Goal: Task Accomplishment & Management: Manage account settings

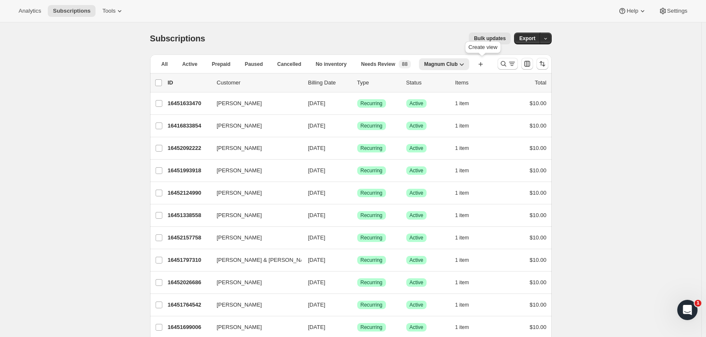
click at [482, 64] on icon "button" at bounding box center [481, 64] width 8 height 8
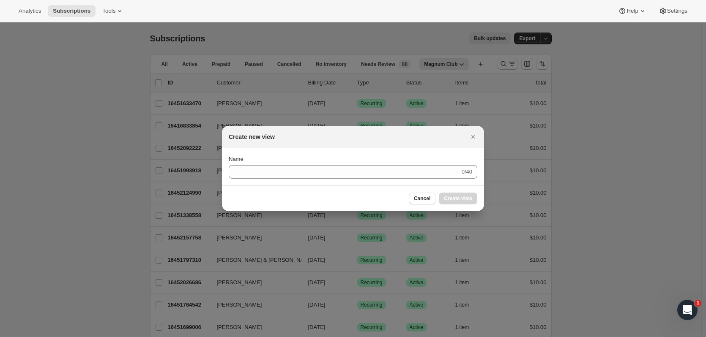
click at [435, 198] on button "Cancel" at bounding box center [422, 199] width 27 height 12
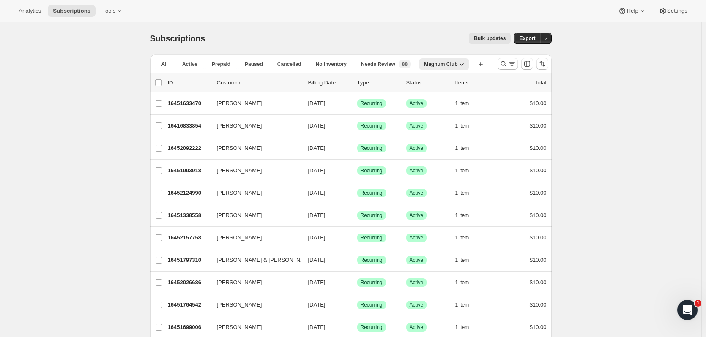
click at [464, 62] on icon "button" at bounding box center [462, 64] width 8 height 8
click at [442, 40] on div "Bulk updates" at bounding box center [363, 39] width 296 height 12
click at [397, 67] on div "Needs Review New 88" at bounding box center [386, 64] width 50 height 8
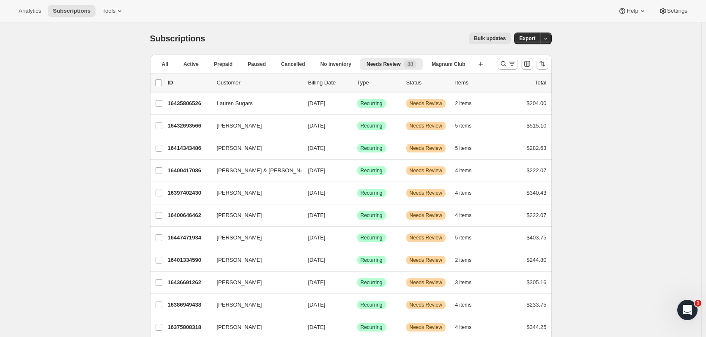
click at [503, 63] on icon "Search and filter results" at bounding box center [503, 64] width 8 height 8
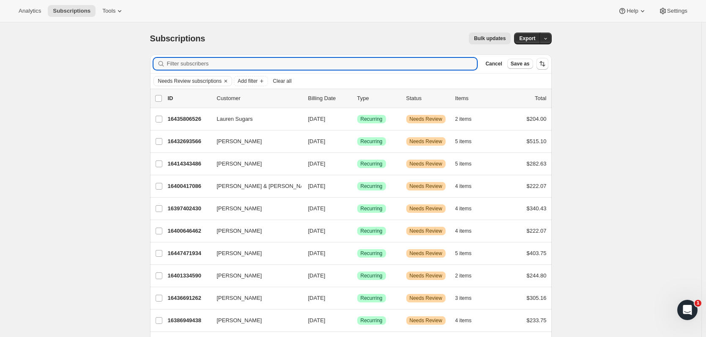
click at [202, 66] on input "Filter subscribers" at bounding box center [322, 64] width 310 height 12
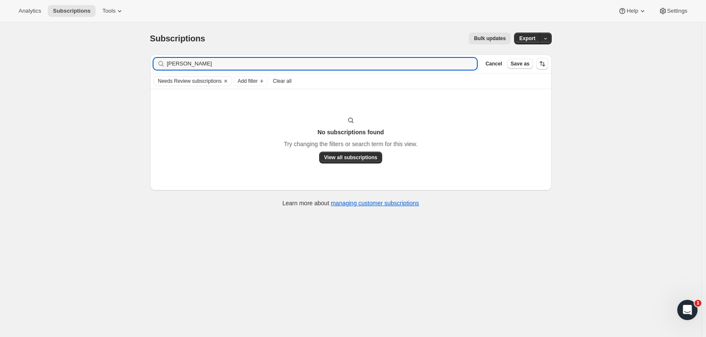
type input "susan sul"
click at [223, 81] on icon "Clear" at bounding box center [225, 81] width 7 height 7
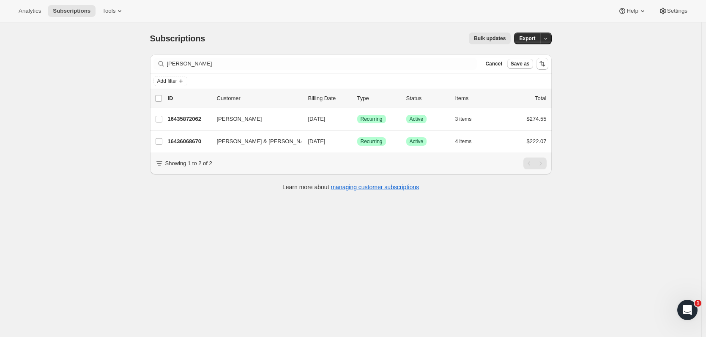
click at [202, 121] on p "16435872062" at bounding box center [189, 119] width 42 height 8
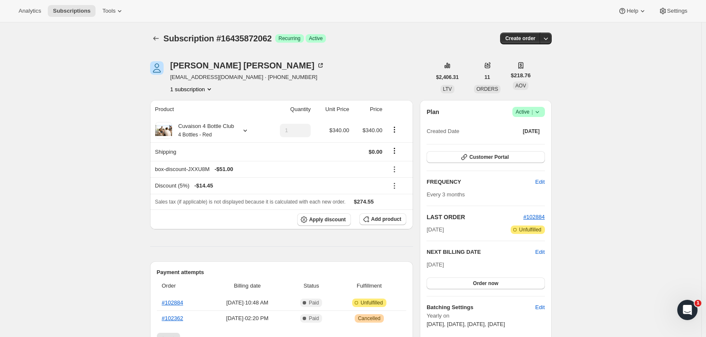
scroll to position [162, 0]
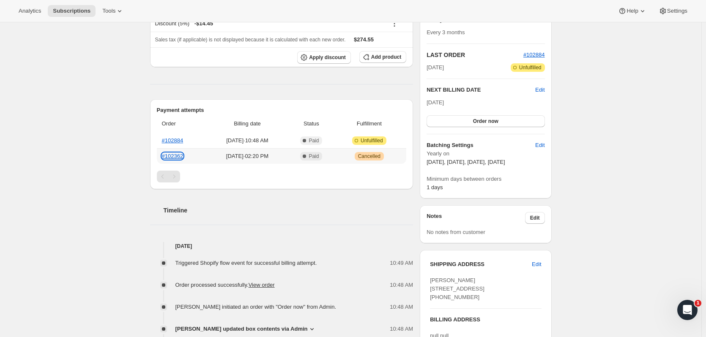
click at [181, 154] on link "#102362" at bounding box center [173, 156] width 22 height 6
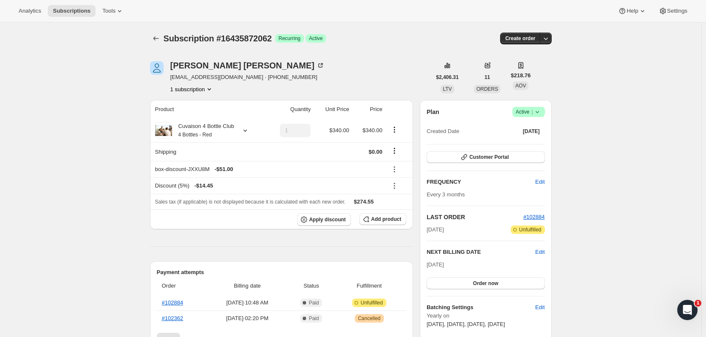
click at [157, 38] on icon "Subscriptions" at bounding box center [156, 38] width 8 height 8
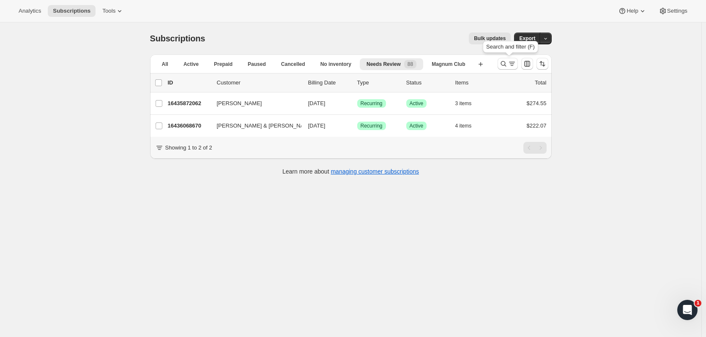
click at [501, 67] on icon "Search and filter results" at bounding box center [503, 64] width 8 height 8
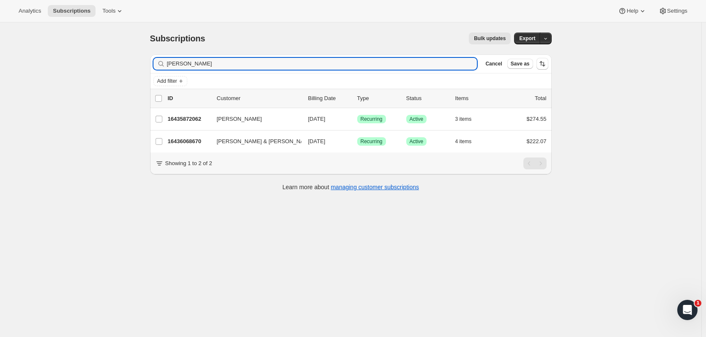
drag, startPoint x: 254, startPoint y: 67, endPoint x: 123, endPoint y: 63, distance: 131.2
click at [123, 63] on div "Subscriptions. This page is ready Subscriptions Bulk updates More actions Bulk …" at bounding box center [351, 190] width 702 height 337
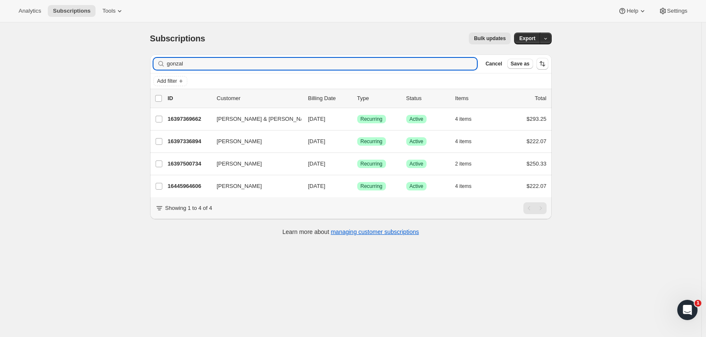
type input "gonzal"
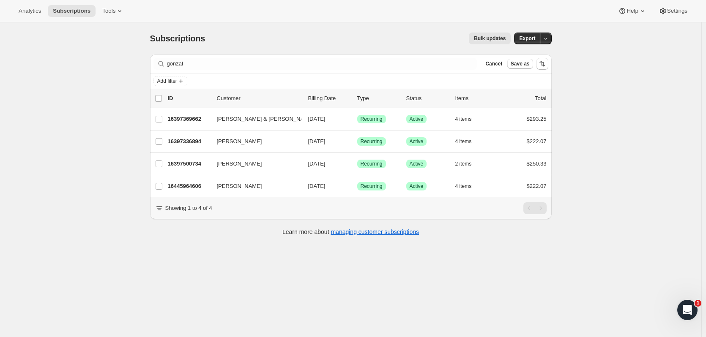
click at [187, 116] on p "16397369662" at bounding box center [189, 119] width 42 height 8
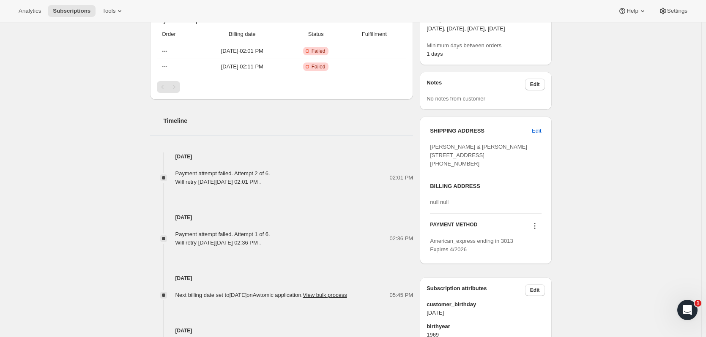
scroll to position [360, 0]
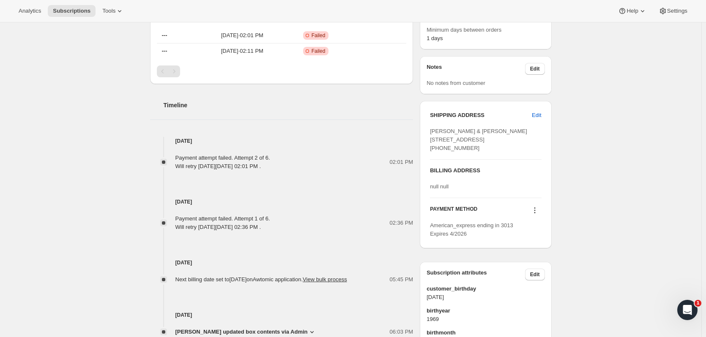
click at [535, 114] on span "Edit" at bounding box center [536, 115] width 9 height 8
select select "TX"
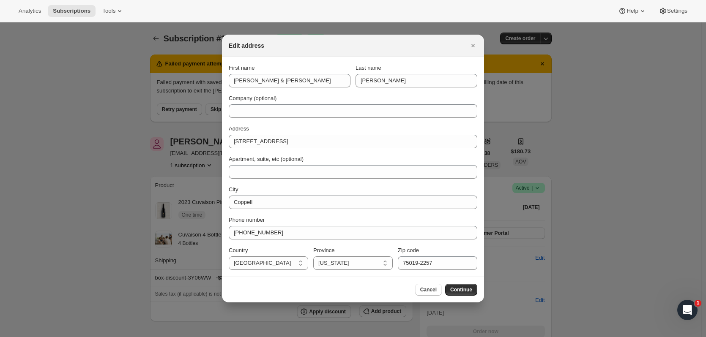
scroll to position [0, 0]
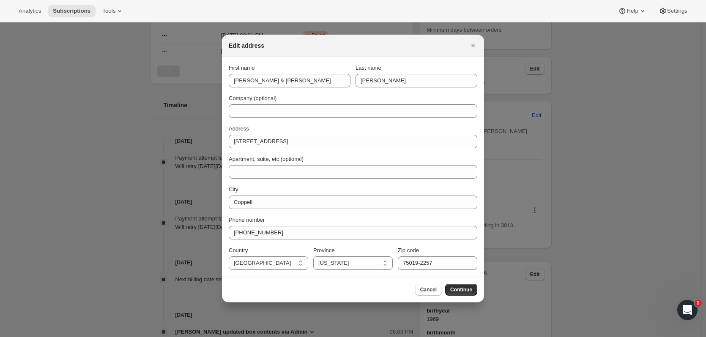
click at [474, 287] on button "Continue" at bounding box center [461, 290] width 32 height 12
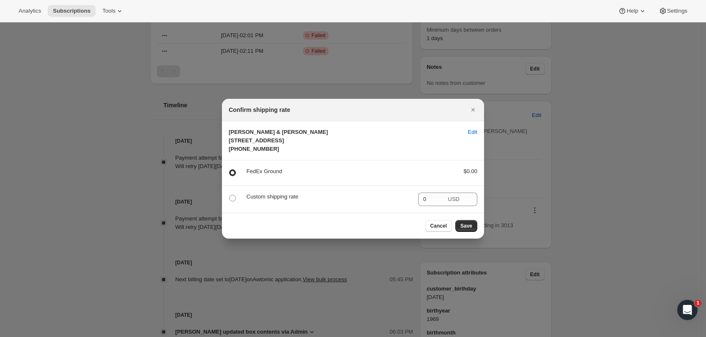
click at [472, 106] on button "Close" at bounding box center [473, 110] width 12 height 12
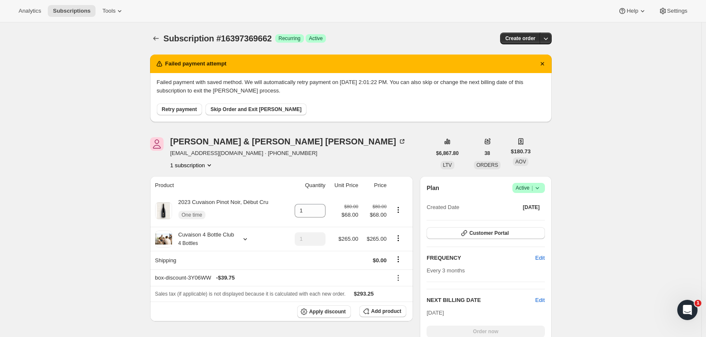
scroll to position [360, 0]
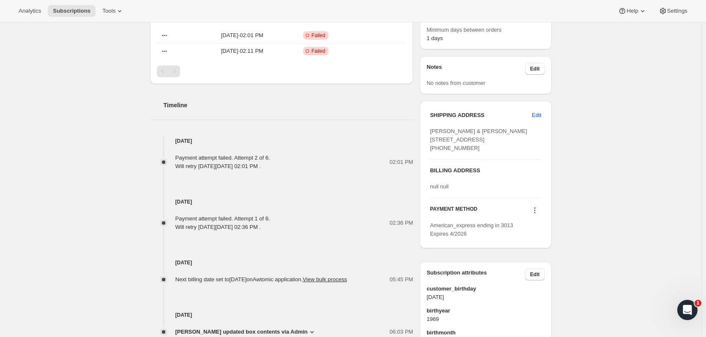
click at [534, 113] on span "Edit" at bounding box center [536, 115] width 9 height 8
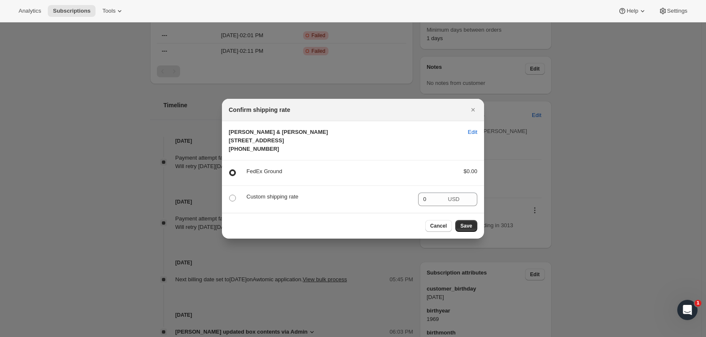
click at [473, 106] on button "Close" at bounding box center [473, 110] width 12 height 12
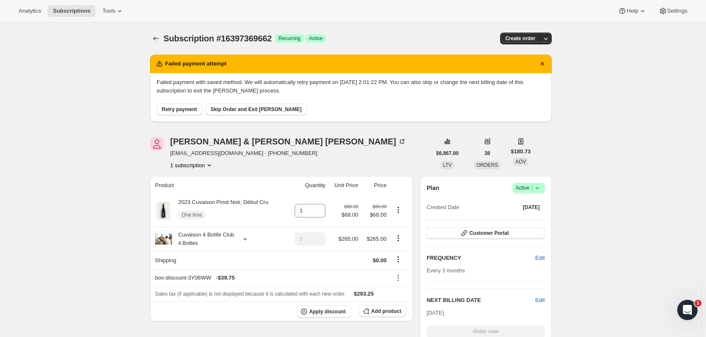
scroll to position [360, 0]
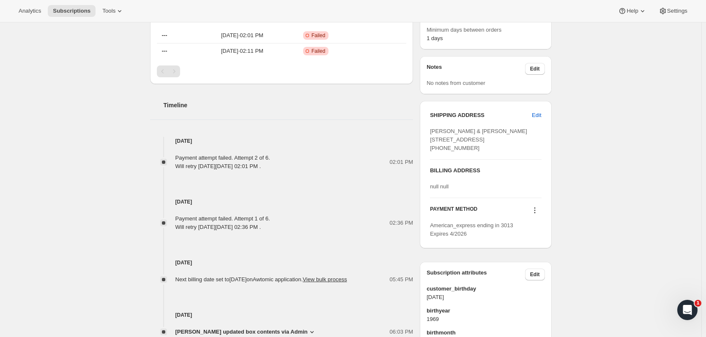
click at [535, 211] on icon at bounding box center [534, 210] width 1 height 1
drag, startPoint x: 459, startPoint y: 263, endPoint x: 431, endPoint y: 251, distance: 29.8
click at [431, 249] on div "SHIPPING ADDRESS Edit Traci & Michael Gonzales 326 Buttonwood Ct Coppell TX, 75…" at bounding box center [486, 175] width 132 height 148
copy span "American_express ending in 3013 Expires 4/2026"
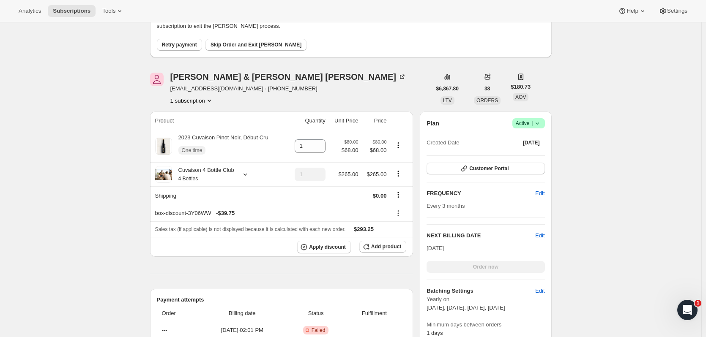
scroll to position [0, 0]
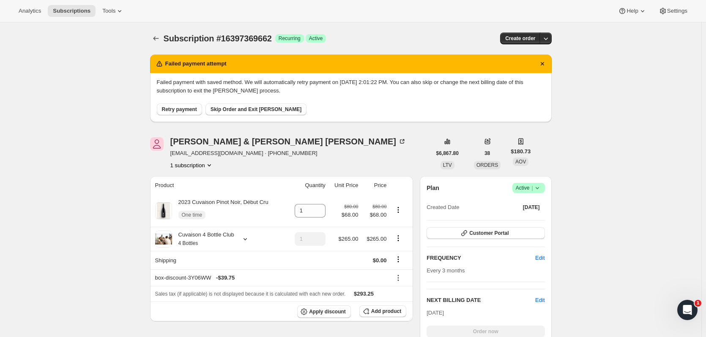
click at [160, 42] on icon "Subscriptions" at bounding box center [156, 38] width 8 height 8
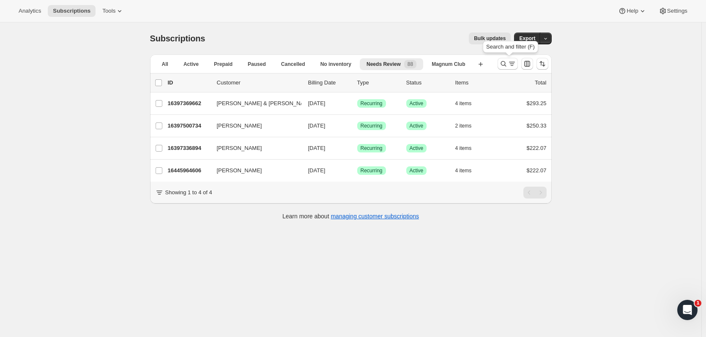
click at [507, 60] on icon "Search and filter results" at bounding box center [503, 64] width 8 height 8
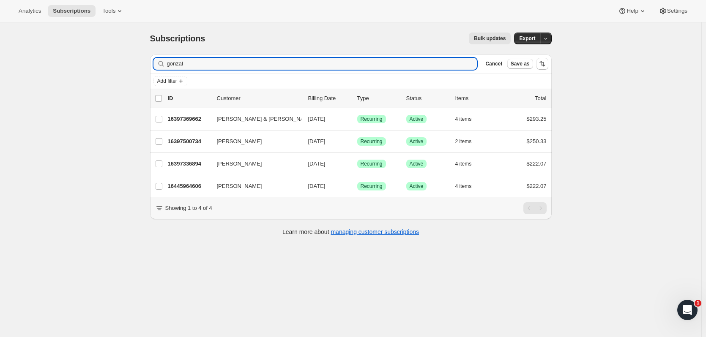
drag, startPoint x: 150, startPoint y: 69, endPoint x: 145, endPoint y: 69, distance: 5.5
click at [145, 69] on div "Filter subscribers gonzal Clear Cancel Save as Add filter 0 selected Update nex…" at bounding box center [347, 146] width 409 height 197
type input "rhondi"
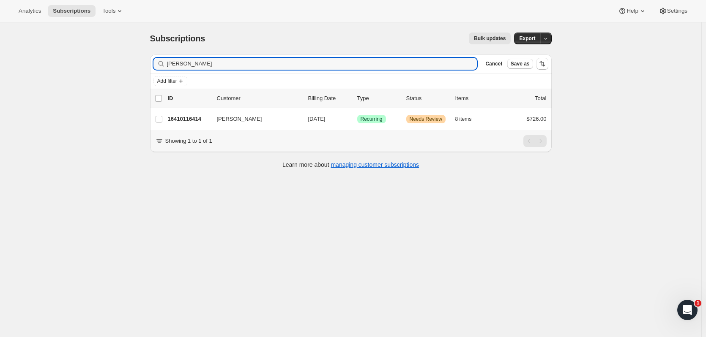
click at [184, 121] on p "16410116414" at bounding box center [189, 119] width 42 height 8
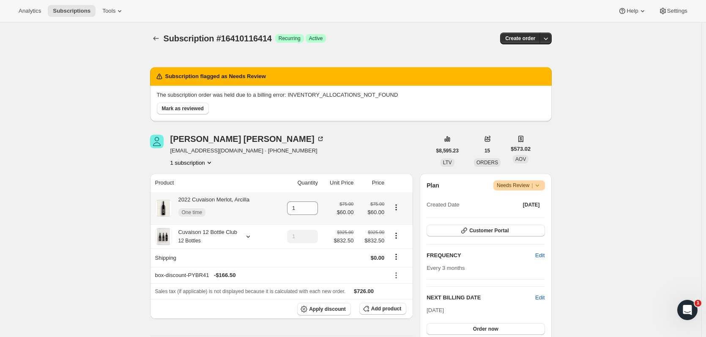
click at [397, 212] on button "Product actions" at bounding box center [397, 207] width 14 height 9
click at [398, 227] on span "Remove" at bounding box center [393, 224] width 20 height 6
click at [249, 235] on icon at bounding box center [248, 237] width 8 height 8
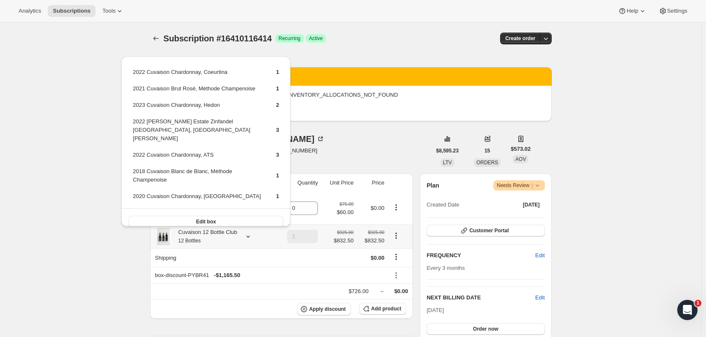
click at [245, 216] on button "Edit box" at bounding box center [206, 222] width 155 height 12
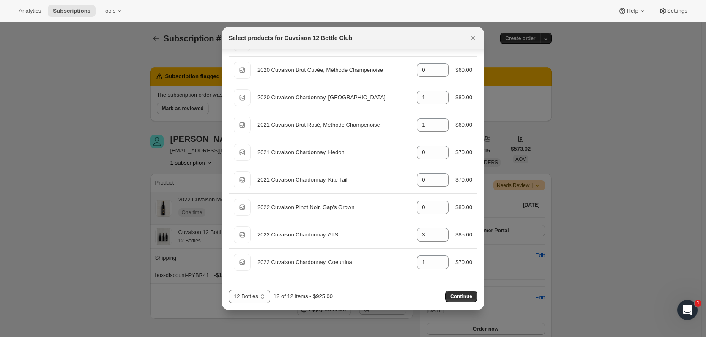
scroll to position [177, 0]
click at [471, 41] on icon "Close" at bounding box center [473, 38] width 8 height 8
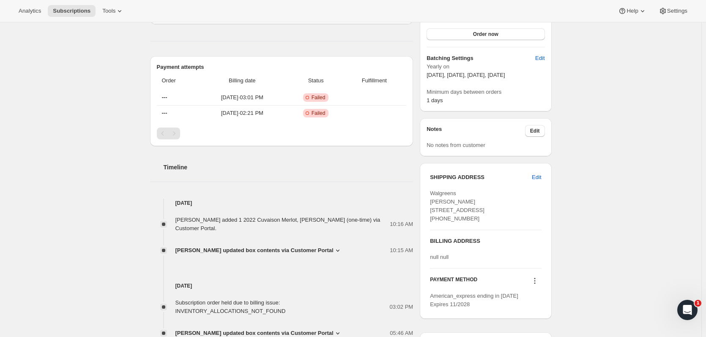
scroll to position [0, 0]
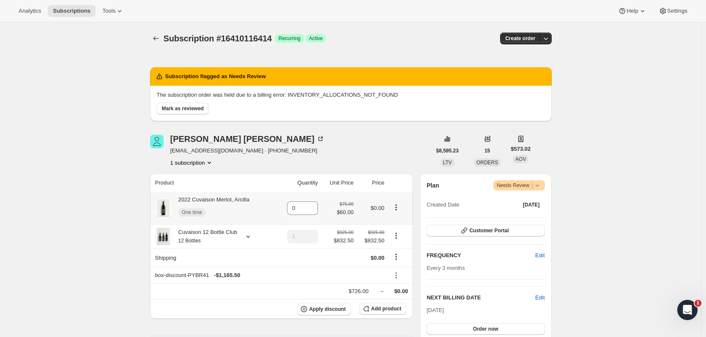
click at [548, 37] on icon "button" at bounding box center [546, 38] width 8 height 8
type input "1"
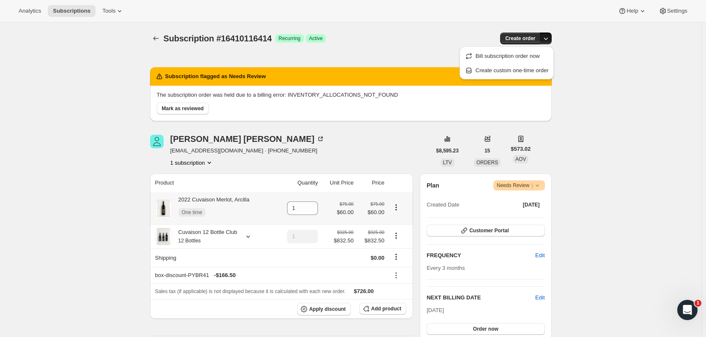
click at [537, 71] on span "Create custom one-time order" at bounding box center [512, 70] width 73 height 6
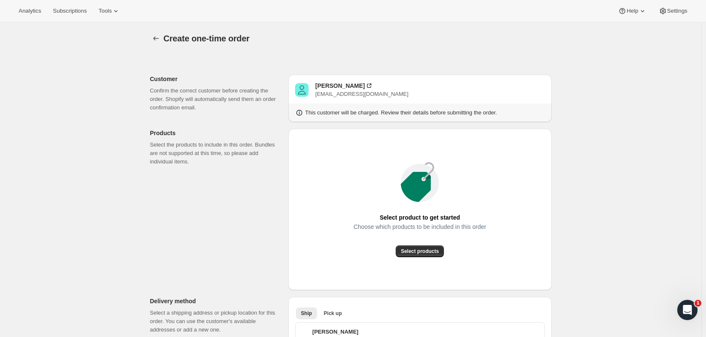
click at [423, 252] on span "Select products" at bounding box center [420, 251] width 38 height 7
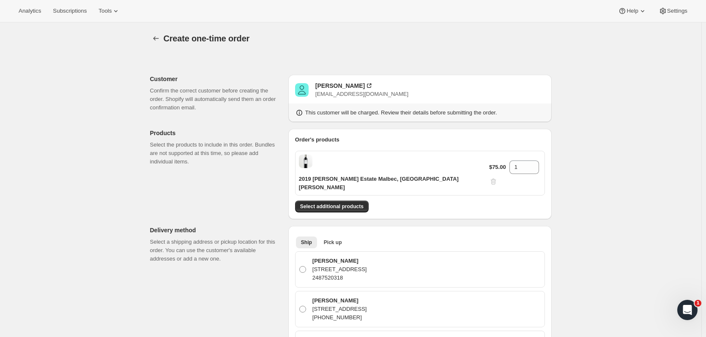
click at [331, 203] on span "Select additional products" at bounding box center [331, 206] width 63 height 7
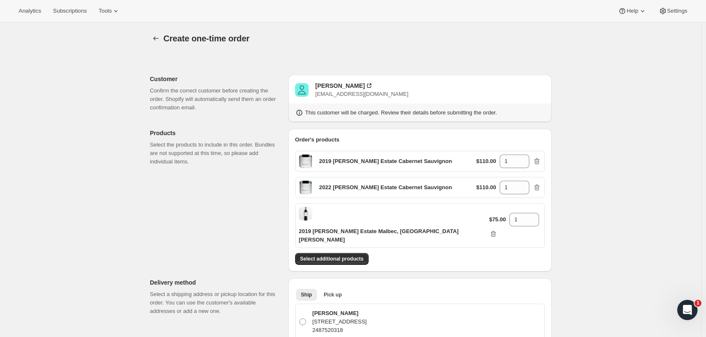
click at [353, 253] on button "Select additional products" at bounding box center [332, 259] width 74 height 12
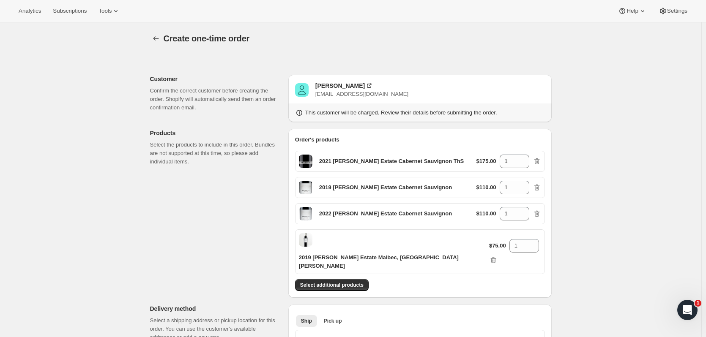
click at [345, 282] on span "Select additional products" at bounding box center [331, 285] width 63 height 7
click at [318, 282] on span "Select additional products" at bounding box center [331, 285] width 63 height 7
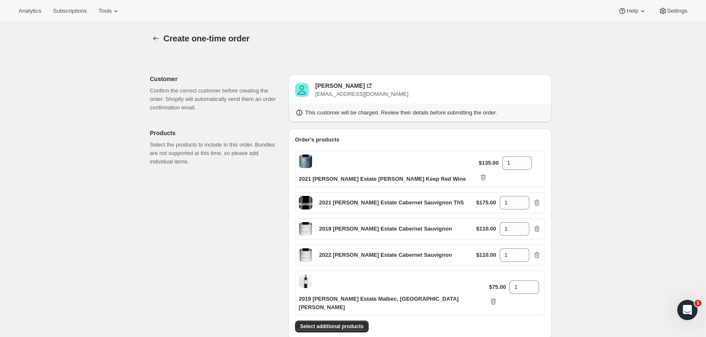
click at [351, 324] on span "Select additional products" at bounding box center [331, 327] width 63 height 7
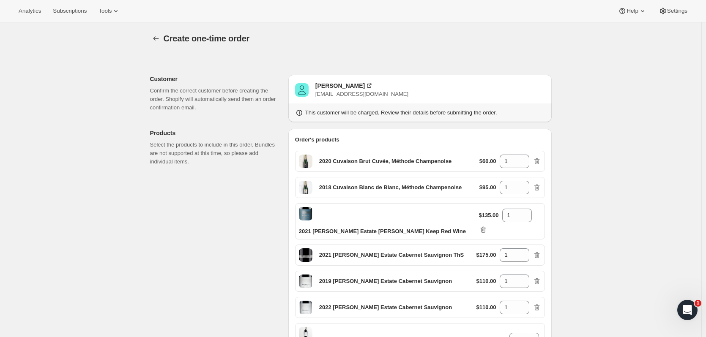
scroll to position [64, 0]
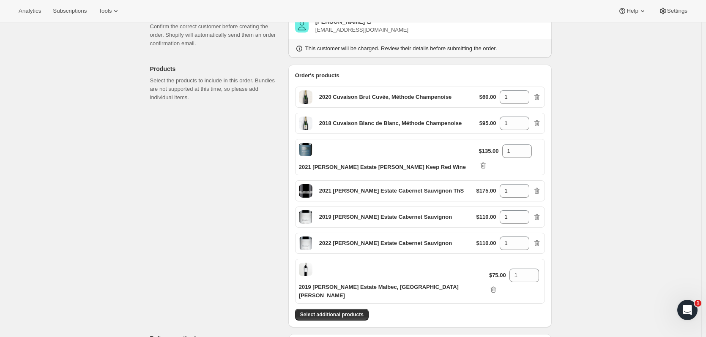
click at [353, 312] on span "Select additional products" at bounding box center [331, 315] width 63 height 7
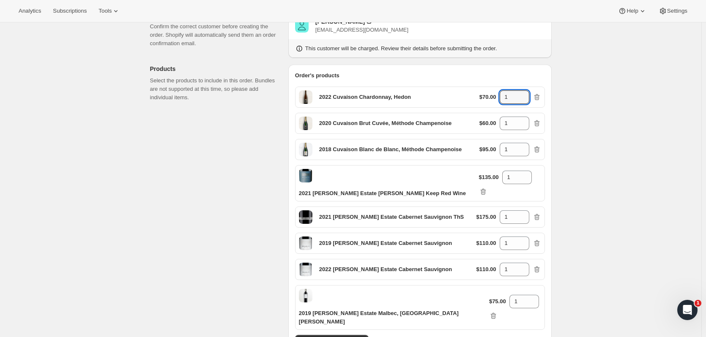
click at [523, 91] on icon at bounding box center [523, 95] width 8 height 8
type input "2"
click at [361, 337] on span "Select additional products" at bounding box center [331, 341] width 63 height 7
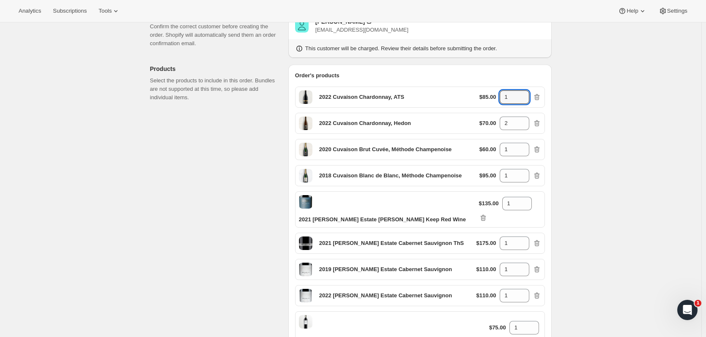
click at [523, 91] on icon at bounding box center [523, 95] width 8 height 8
type input "2"
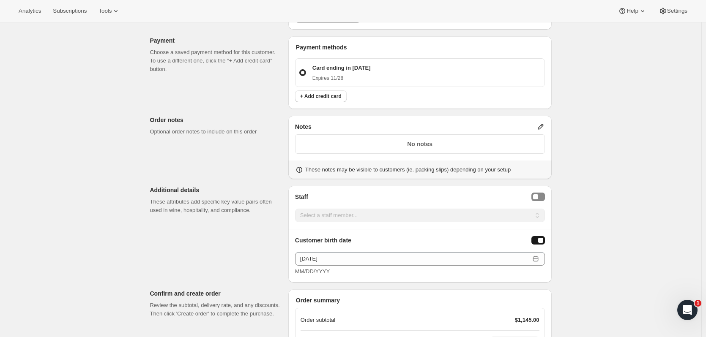
scroll to position [829, 0]
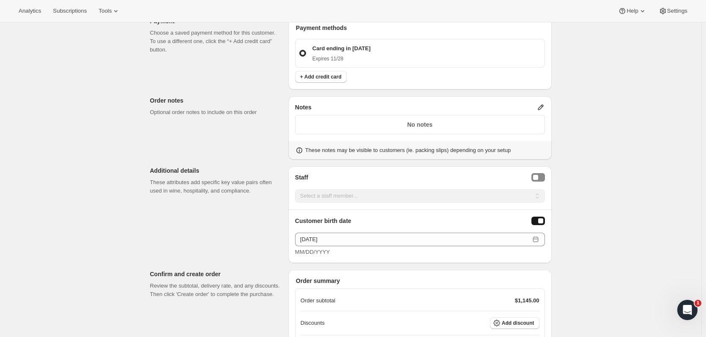
click at [526, 320] on span "Add discount" at bounding box center [518, 323] width 33 height 7
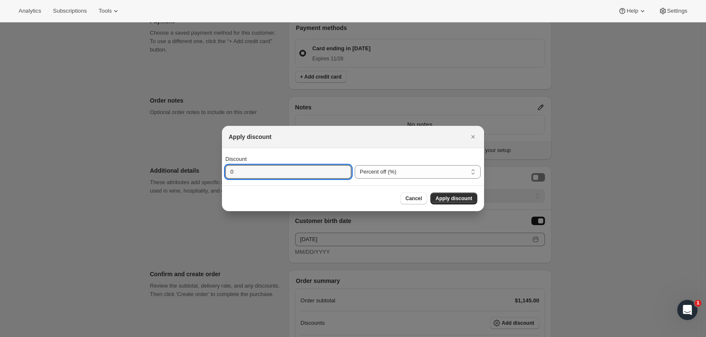
click at [309, 175] on input "0" at bounding box center [281, 172] width 113 height 14
type input "20"
click at [464, 202] on button "Apply discount" at bounding box center [454, 199] width 47 height 12
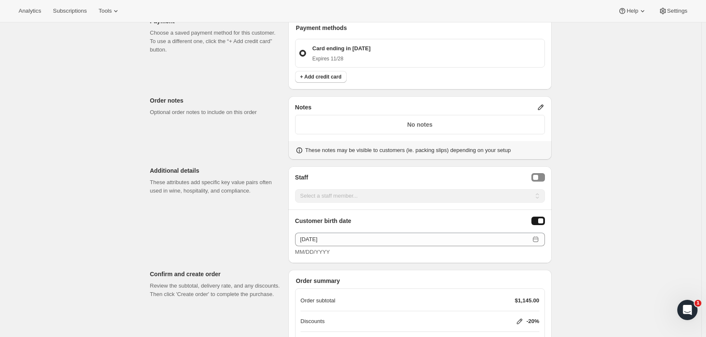
scroll to position [894, 0]
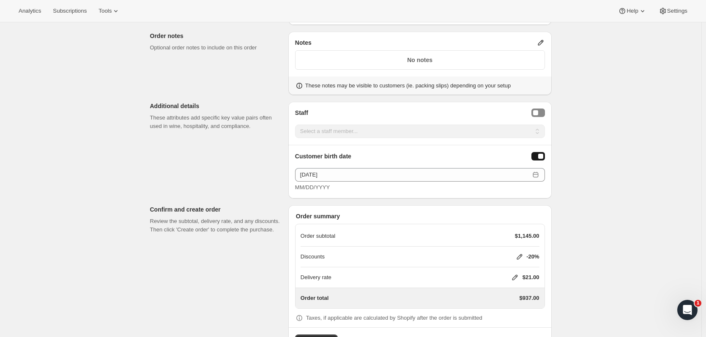
click at [513, 274] on icon at bounding box center [515, 278] width 8 height 8
click at [505, 299] on button "Save" at bounding box center [513, 298] width 22 height 12
click at [326, 337] on span "Create order" at bounding box center [316, 341] width 33 height 8
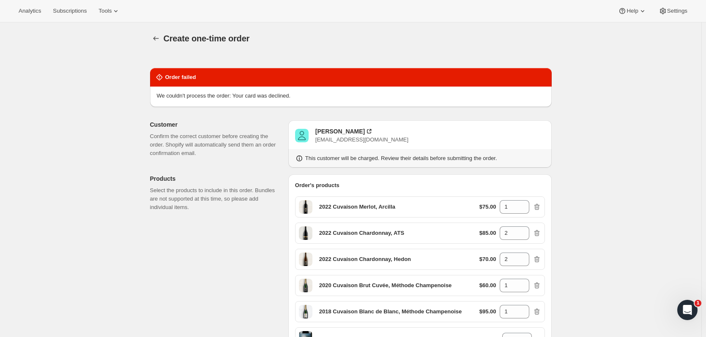
click at [158, 35] on icon "button" at bounding box center [156, 38] width 8 height 8
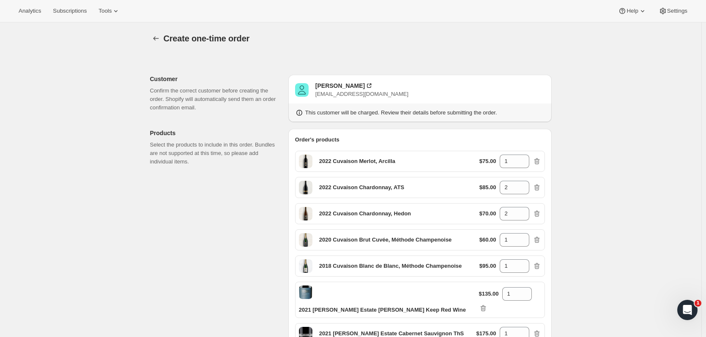
click at [161, 43] on button "button" at bounding box center [156, 39] width 12 height 12
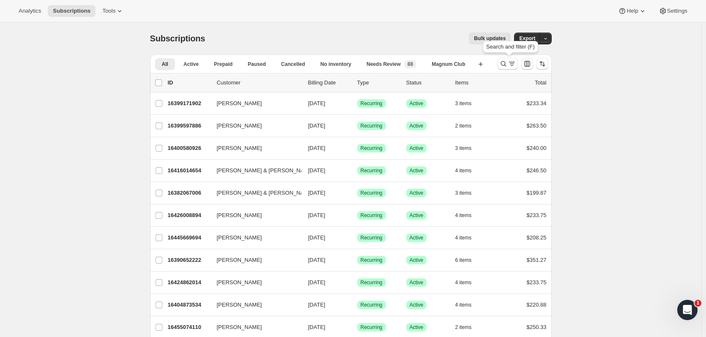
click at [501, 67] on button "Search and filter results" at bounding box center [508, 64] width 20 height 12
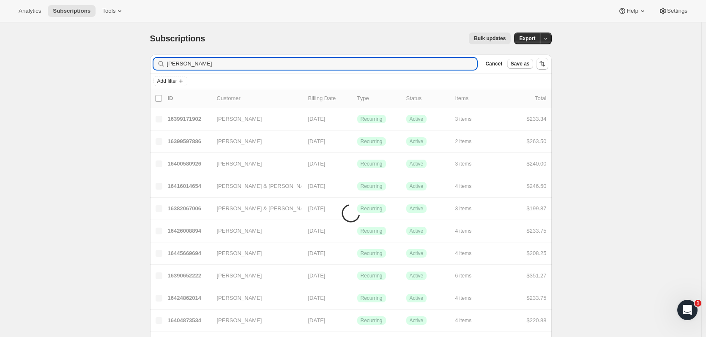
type input "huerta"
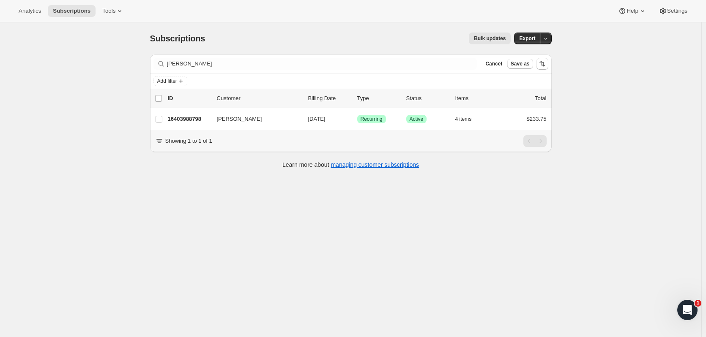
click at [188, 115] on p "16403988798" at bounding box center [189, 119] width 42 height 8
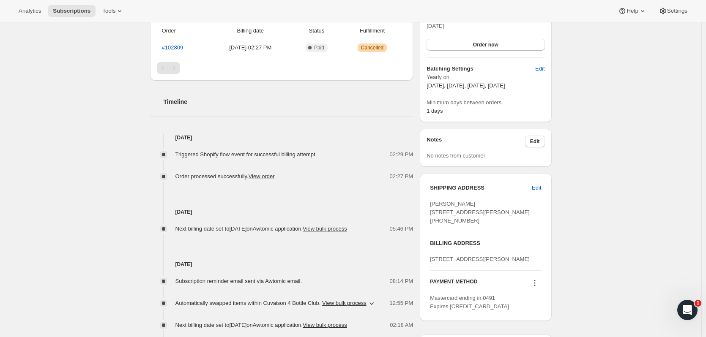
scroll to position [217, 0]
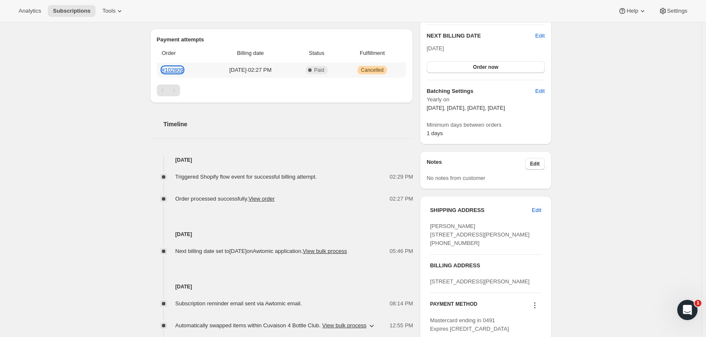
click at [180, 71] on link "#102809" at bounding box center [173, 70] width 22 height 6
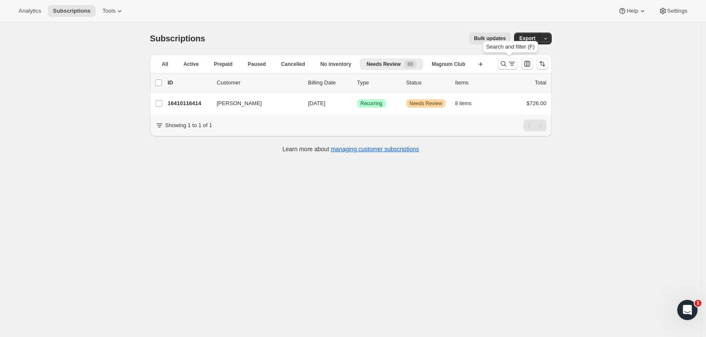
click at [501, 64] on icon "Search and filter results" at bounding box center [503, 64] width 8 height 8
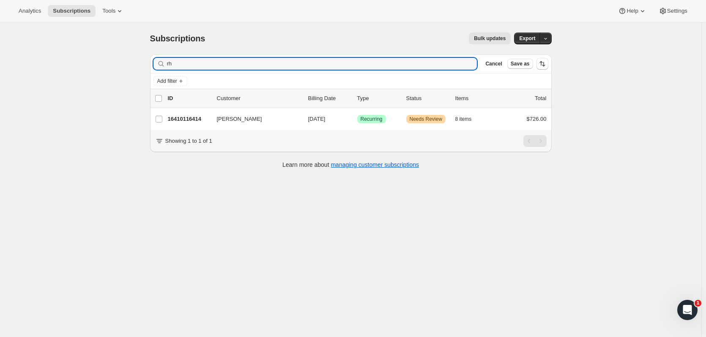
type input "r"
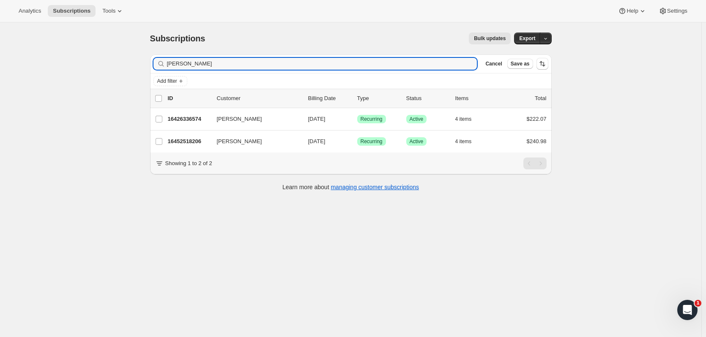
type input "kevin quinn"
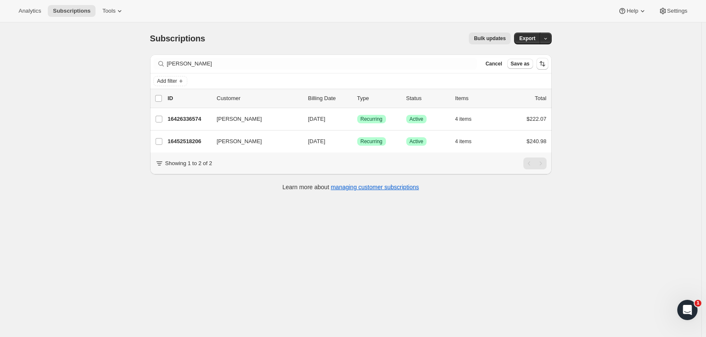
click at [189, 119] on p "16426336574" at bounding box center [189, 119] width 42 height 8
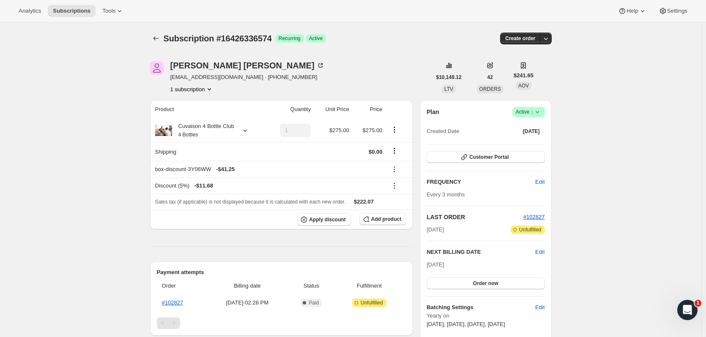
click at [155, 36] on icon "Subscriptions" at bounding box center [156, 38] width 8 height 8
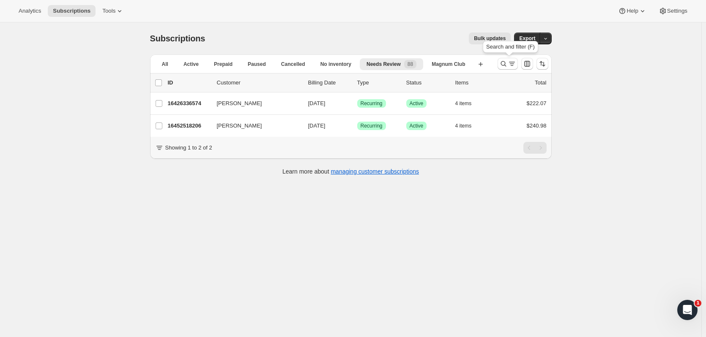
click at [504, 66] on icon "Search and filter results" at bounding box center [503, 64] width 8 height 8
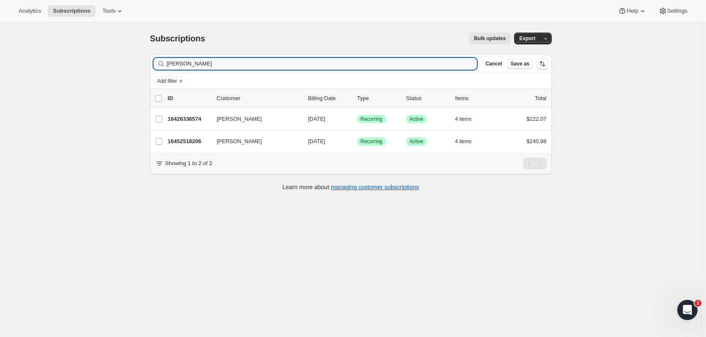
drag, startPoint x: 215, startPoint y: 62, endPoint x: 118, endPoint y: 63, distance: 97.7
click at [118, 63] on div "Subscriptions. This page is ready Subscriptions Bulk updates More actions Bulk …" at bounding box center [351, 190] width 702 height 337
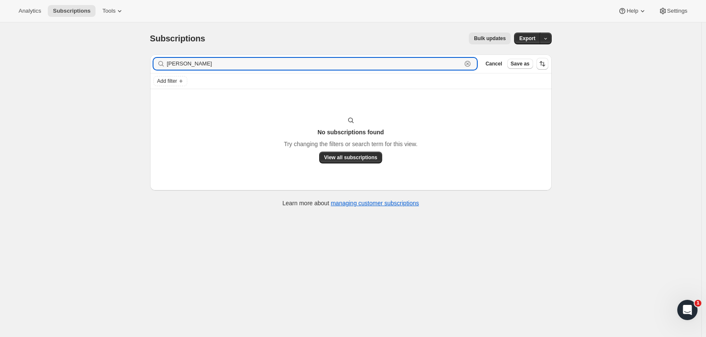
drag, startPoint x: 201, startPoint y: 67, endPoint x: 151, endPoint y: 64, distance: 50.0
click at [151, 64] on div "Filter subscribers grace yee Clear Cancel Save as Add filter No subscriptions f…" at bounding box center [347, 132] width 409 height 168
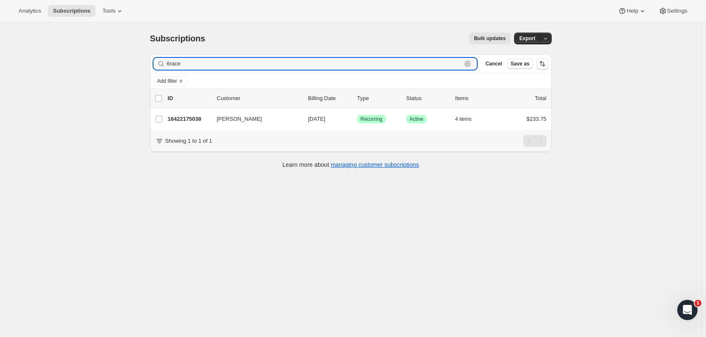
type input "6race"
click at [204, 112] on div "Grace Obiacoro 16422175038 Grace Obiacoro 11/01/2025 Success Recurring Success …" at bounding box center [351, 119] width 402 height 22
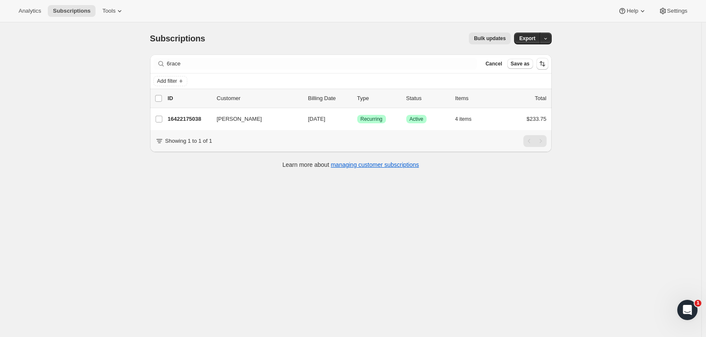
click at [186, 118] on p "16422175038" at bounding box center [189, 119] width 42 height 8
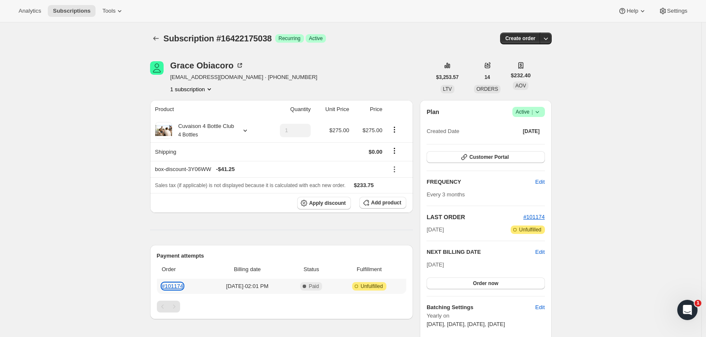
click at [176, 283] on link "#101174" at bounding box center [173, 286] width 22 height 6
click at [157, 38] on icon "Subscriptions" at bounding box center [156, 38] width 8 height 8
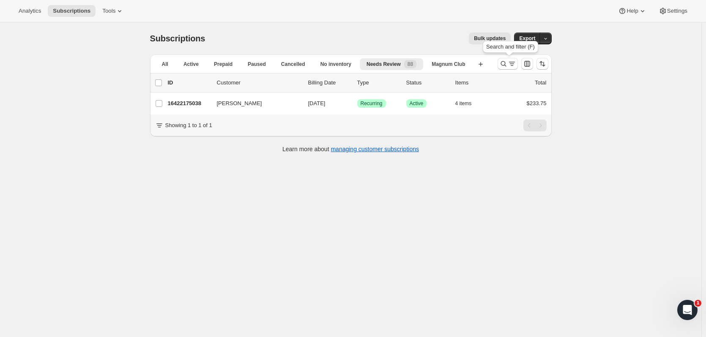
click at [507, 60] on icon "Search and filter results" at bounding box center [503, 64] width 8 height 8
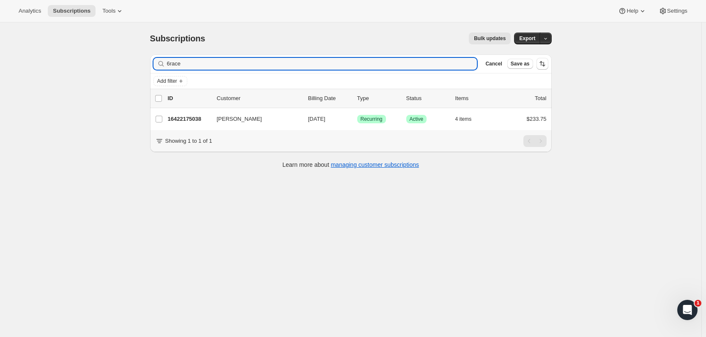
drag, startPoint x: 208, startPoint y: 63, endPoint x: 163, endPoint y: 59, distance: 44.6
click at [163, 59] on div "6race Clear" at bounding box center [316, 64] width 324 height 12
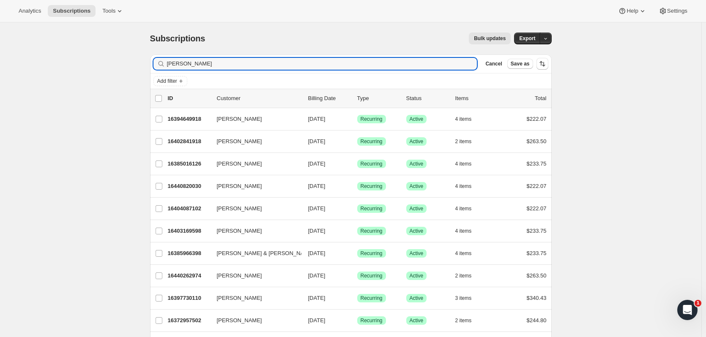
type input "chris wright"
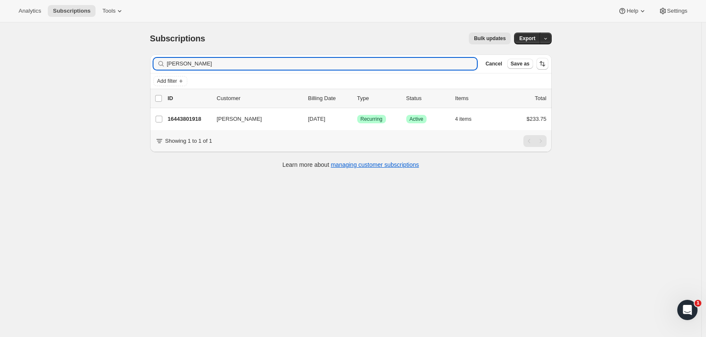
click at [199, 122] on p "16443801918" at bounding box center [189, 119] width 42 height 8
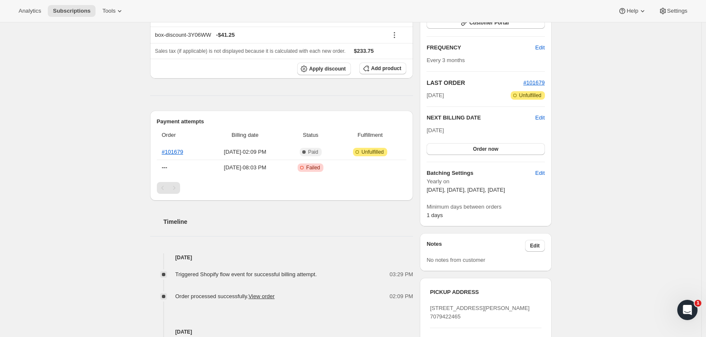
scroll to position [143, 0]
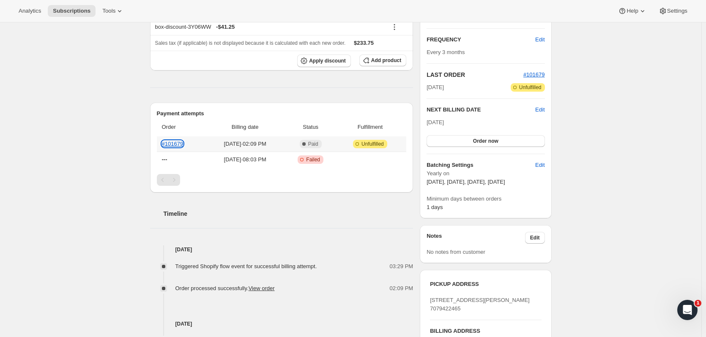
click at [183, 141] on link "#101679" at bounding box center [173, 144] width 22 height 6
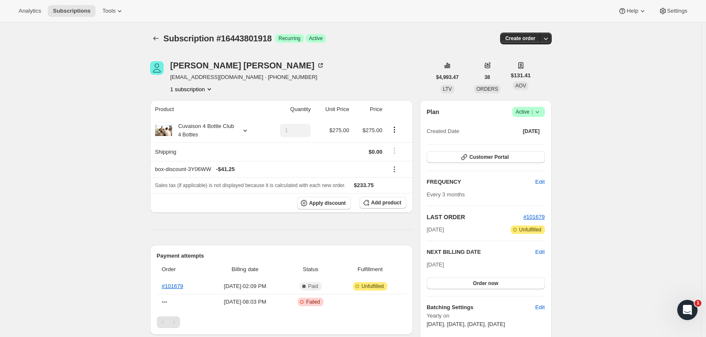
click at [159, 41] on icon "Subscriptions" at bounding box center [156, 38] width 8 height 8
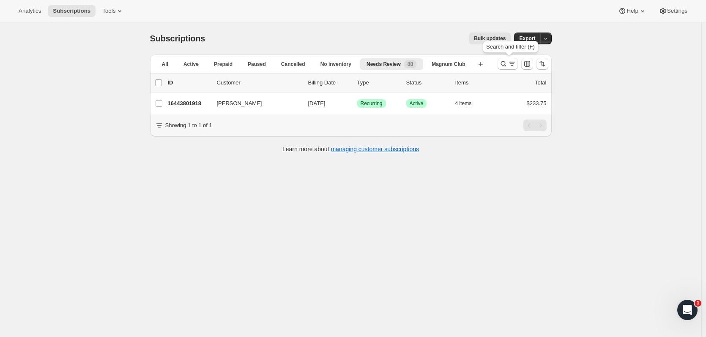
click at [506, 65] on icon "Search and filter results" at bounding box center [503, 64] width 8 height 8
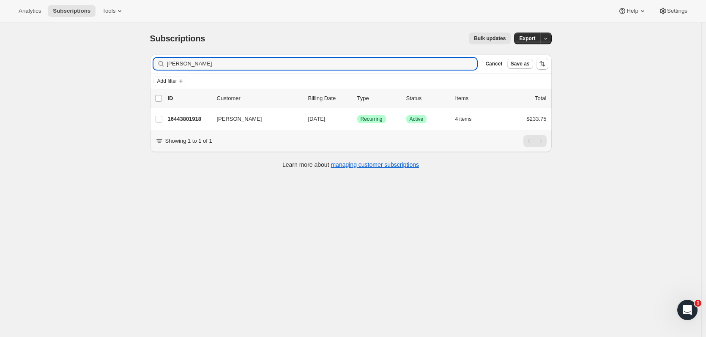
drag, startPoint x: 152, startPoint y: 66, endPoint x: 115, endPoint y: 68, distance: 36.8
click at [115, 68] on div "Subscriptions. This page is ready Subscriptions Bulk updates More actions Bulk …" at bounding box center [351, 190] width 702 height 337
type input "quigley"
click at [182, 118] on p "16426303806" at bounding box center [189, 119] width 42 height 8
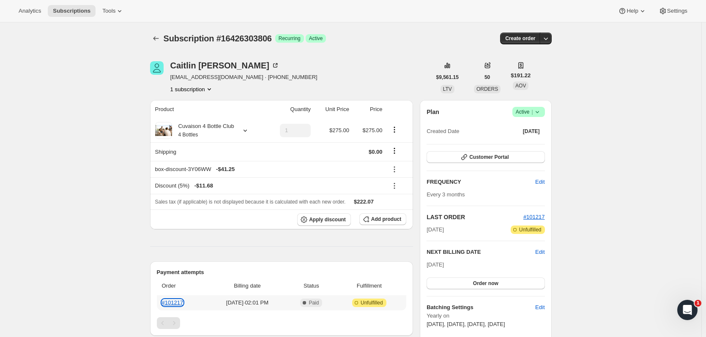
click at [178, 304] on link "#101217" at bounding box center [173, 303] width 22 height 6
click at [550, 39] on icon "button" at bounding box center [546, 38] width 8 height 8
click at [516, 69] on span "Create custom one-time order" at bounding box center [512, 70] width 73 height 6
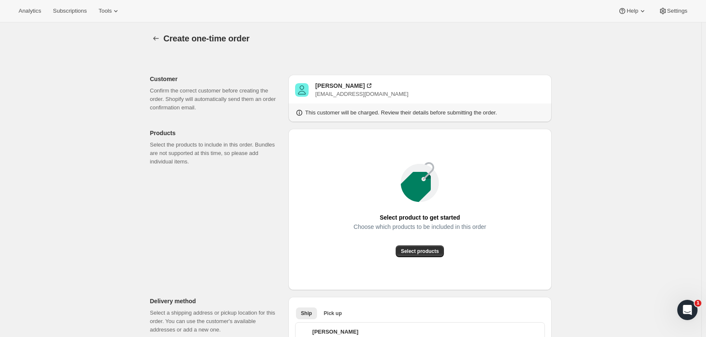
click at [423, 250] on span "Select products" at bounding box center [420, 251] width 38 height 7
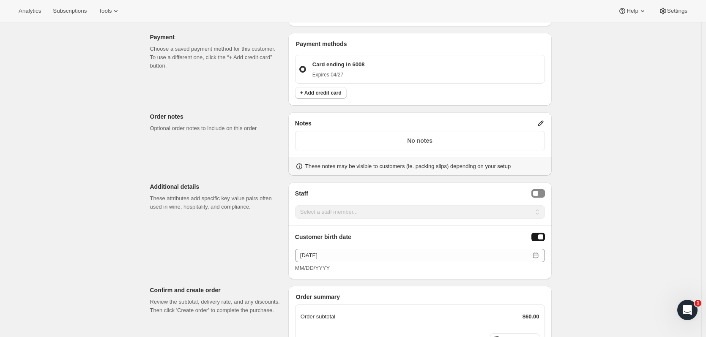
scroll to position [501, 0]
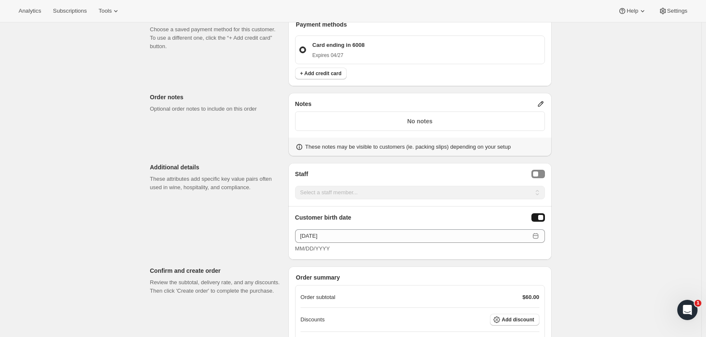
click at [514, 321] on span "Add discount" at bounding box center [518, 320] width 33 height 7
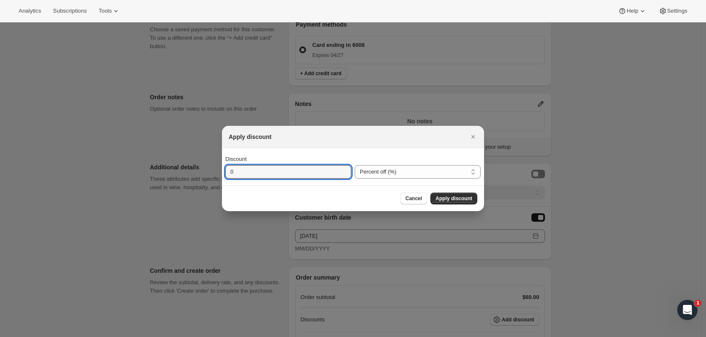
click at [326, 172] on input "0" at bounding box center [281, 172] width 113 height 14
type input "20"
click at [447, 197] on span "Apply discount" at bounding box center [454, 198] width 37 height 7
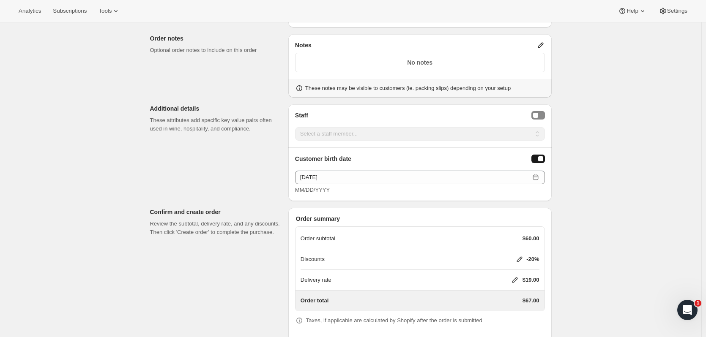
scroll to position [593, 0]
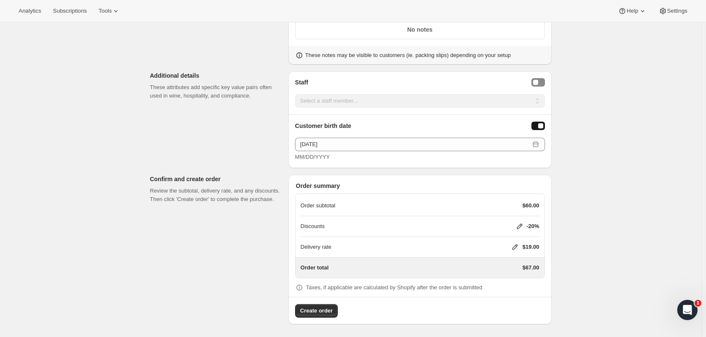
click at [519, 246] on icon at bounding box center [515, 247] width 8 height 8
click at [513, 298] on span "Save" at bounding box center [513, 297] width 12 height 7
click at [307, 311] on span "Create order" at bounding box center [316, 311] width 33 height 8
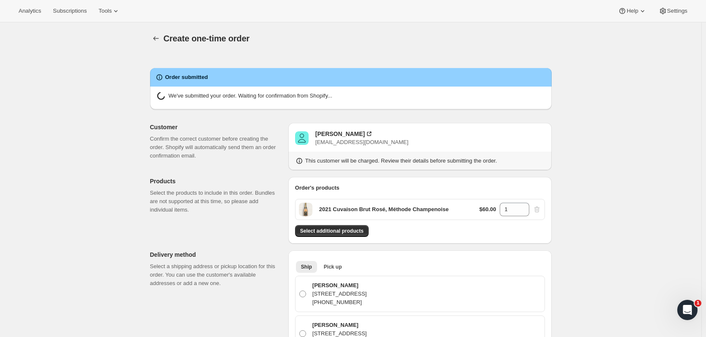
radio input "true"
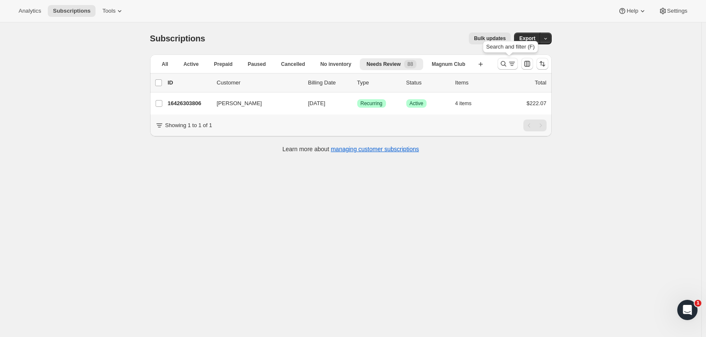
click at [505, 64] on icon "Search and filter results" at bounding box center [503, 64] width 8 height 8
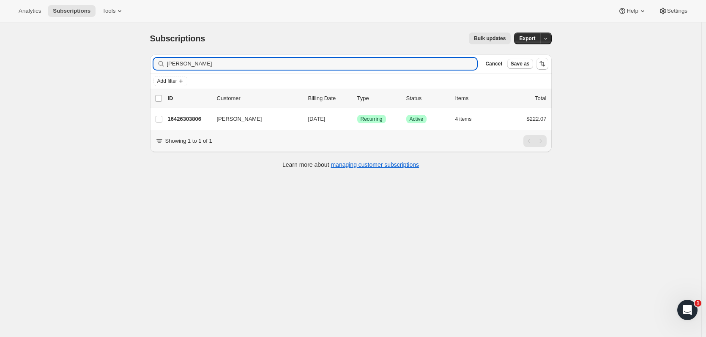
drag, startPoint x: 505, startPoint y: 64, endPoint x: 134, endPoint y: 67, distance: 370.1
click at [134, 67] on div "Subscriptions. This page is ready Subscriptions Bulk updates More actions Bulk …" at bounding box center [351, 190] width 702 height 337
drag, startPoint x: 198, startPoint y: 60, endPoint x: 139, endPoint y: 66, distance: 59.9
click at [139, 66] on div "Subscriptions. This page is ready Subscriptions Bulk updates More actions Bulk …" at bounding box center [351, 190] width 702 height 337
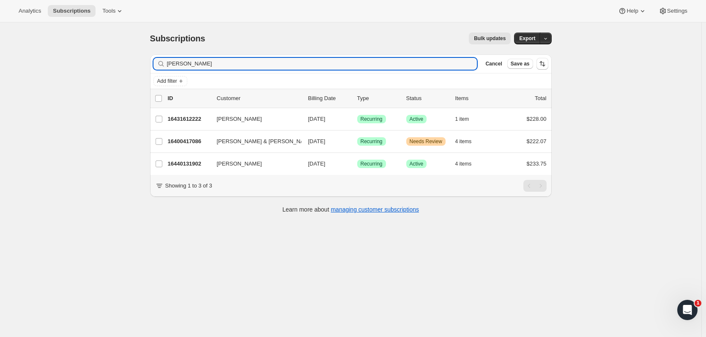
type input "maureen"
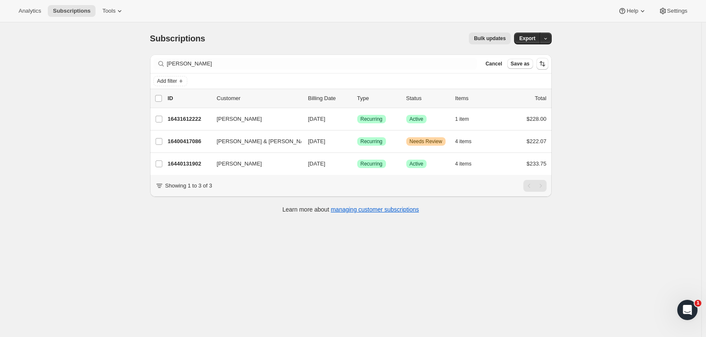
click at [201, 143] on p "16400417086" at bounding box center [189, 141] width 42 height 8
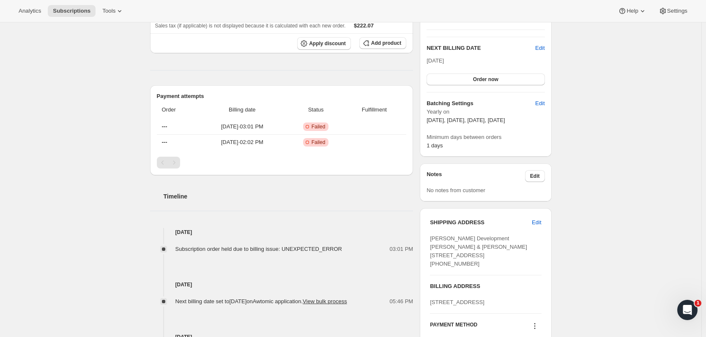
scroll to position [90, 0]
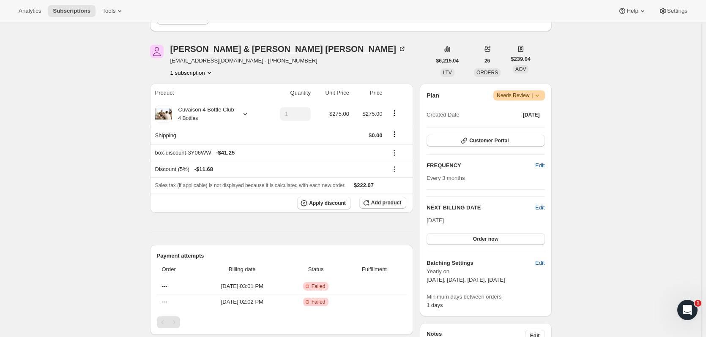
click at [542, 95] on icon at bounding box center [537, 95] width 8 height 8
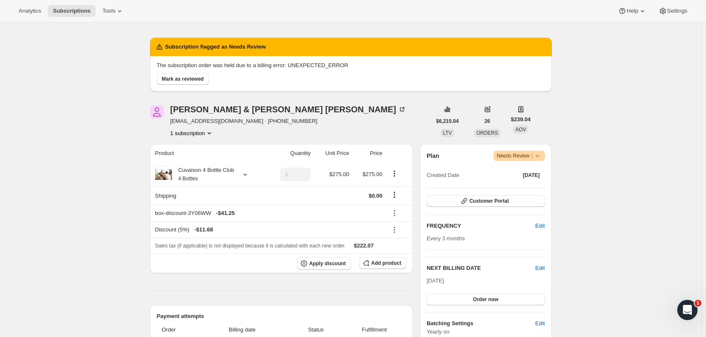
scroll to position [22, 0]
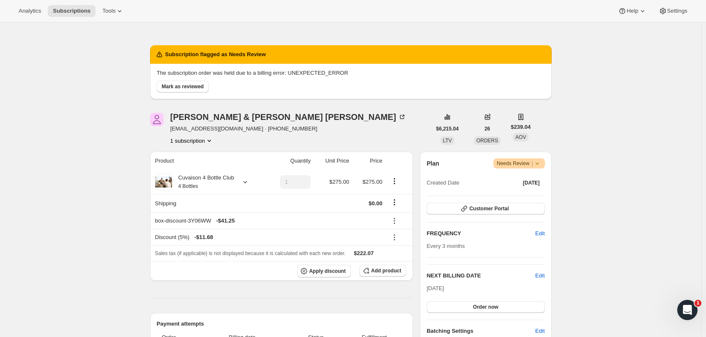
click at [187, 88] on span "Mark as reviewed" at bounding box center [183, 86] width 42 height 7
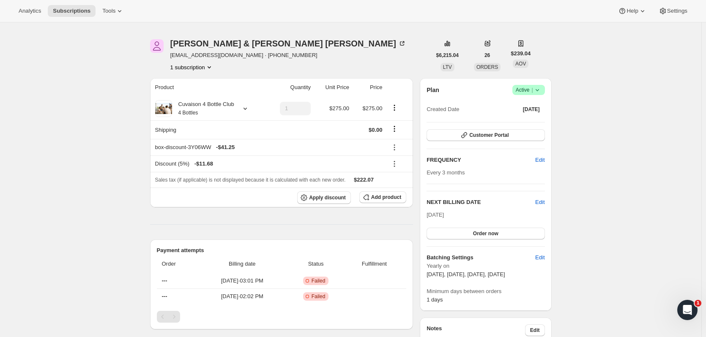
click at [436, 230] on button "Order now" at bounding box center [486, 234] width 118 height 12
click at [522, 238] on button "Click to confirm" at bounding box center [486, 234] width 118 height 12
